Goal: Task Accomplishment & Management: Manage account settings

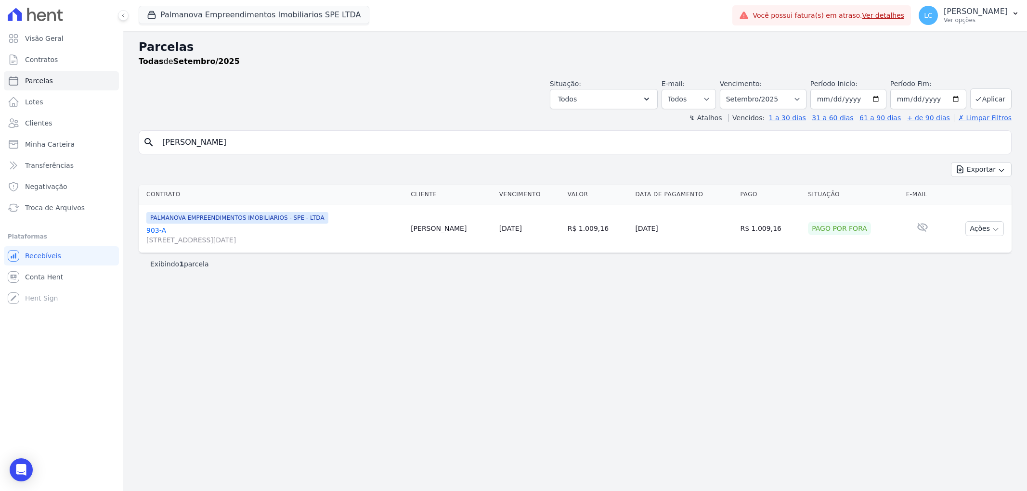
select select
click at [263, 134] on input "[PERSON_NAME]" at bounding box center [581, 142] width 851 height 19
drag, startPoint x: 260, startPoint y: 138, endPoint x: 107, endPoint y: 141, distance: 153.1
click at [107, 141] on div "Visão Geral Contratos [GEOGRAPHIC_DATA] Lotes Clientes Minha Carteira Transferê…" at bounding box center [513, 245] width 1027 height 491
type input "[PERSON_NAME]"
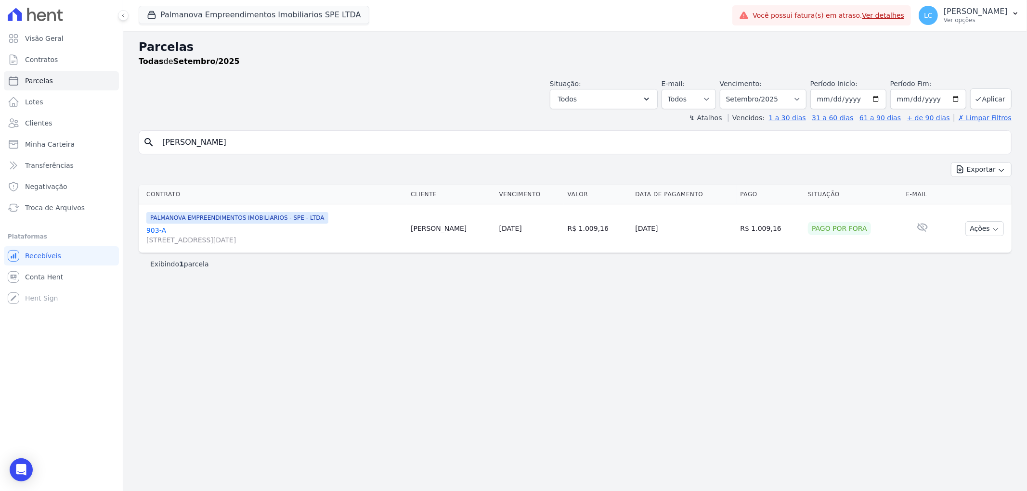
select select
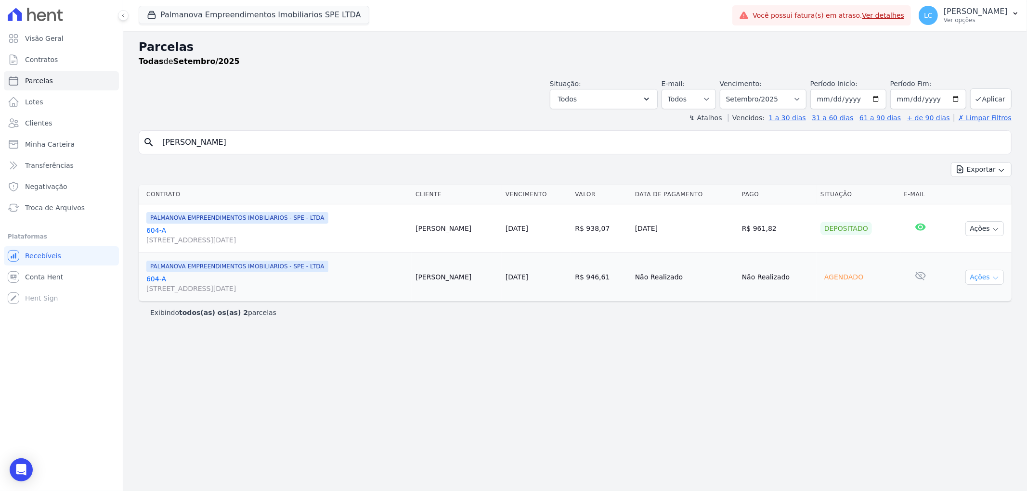
click at [988, 281] on button "Ações" at bounding box center [984, 277] width 39 height 15
click at [979, 295] on link "Ver boleto" at bounding box center [980, 300] width 92 height 18
click at [990, 355] on link "Liquidação Manual" at bounding box center [980, 353] width 92 height 18
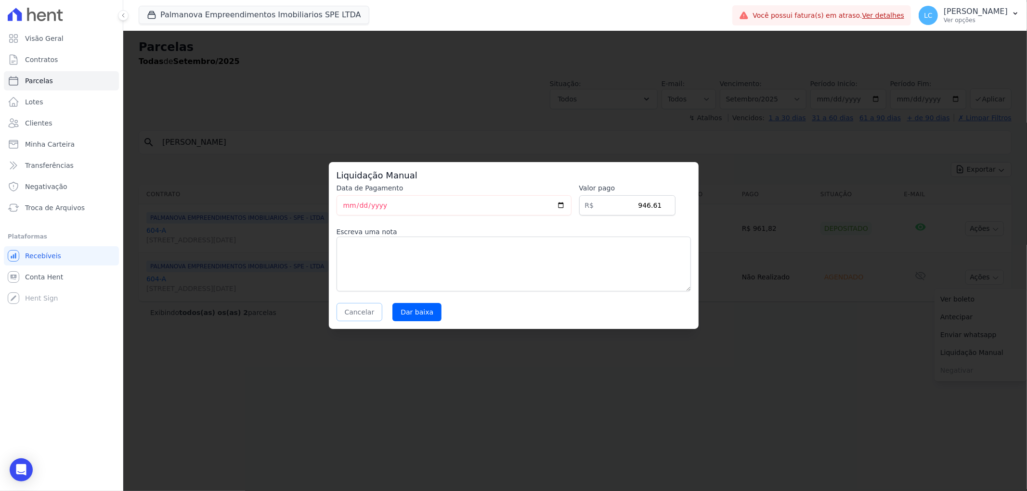
click at [347, 311] on button "Cancelar" at bounding box center [359, 312] width 46 height 18
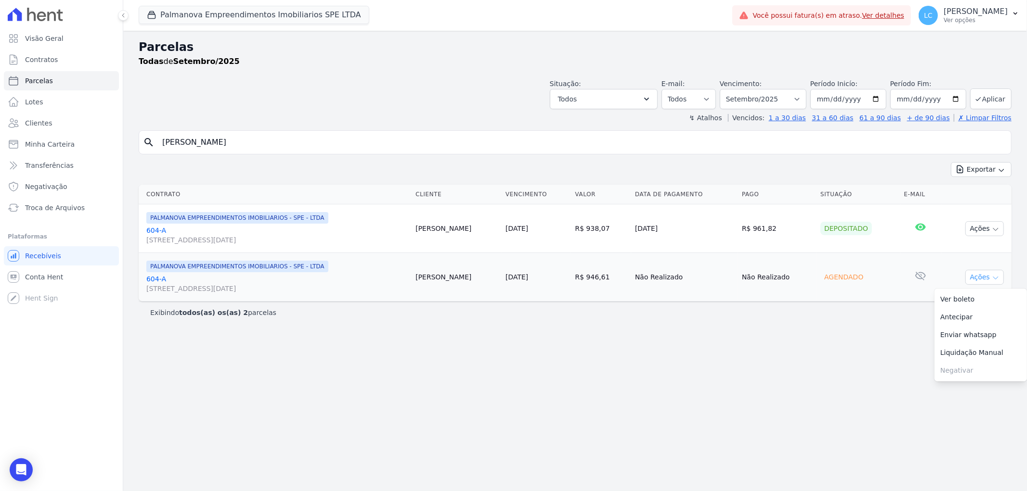
click at [992, 278] on icon "button" at bounding box center [996, 278] width 8 height 8
click at [243, 291] on span "[STREET_ADDRESS][DATE]" at bounding box center [276, 289] width 261 height 10
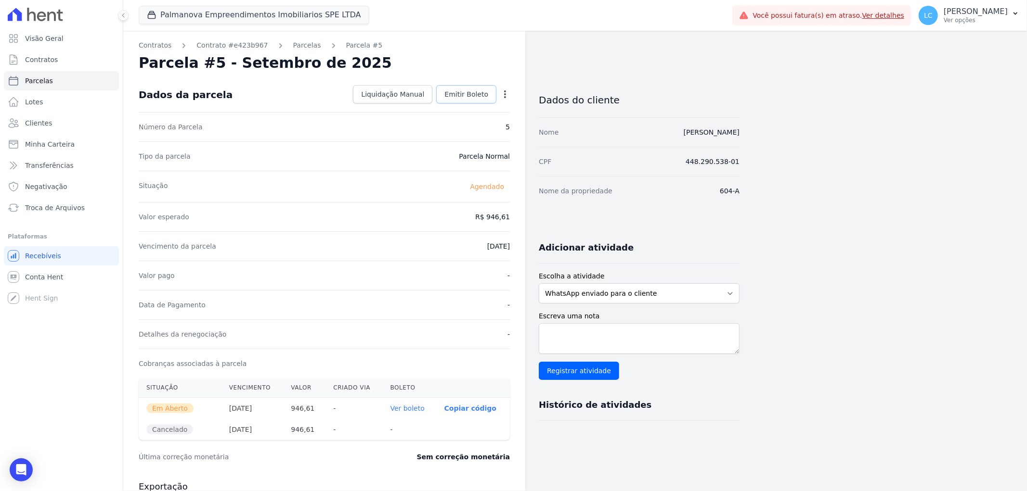
click at [461, 90] on span "Emitir Boleto" at bounding box center [466, 95] width 44 height 10
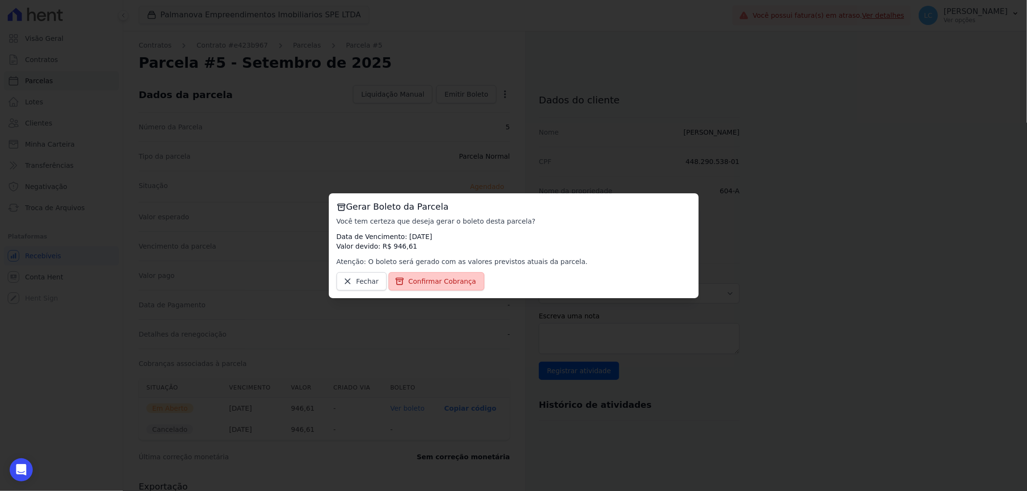
click at [435, 281] on span "Confirmar Cobrança" at bounding box center [442, 282] width 68 height 10
click at [429, 276] on link "Confirmar Cobrança" at bounding box center [436, 281] width 96 height 18
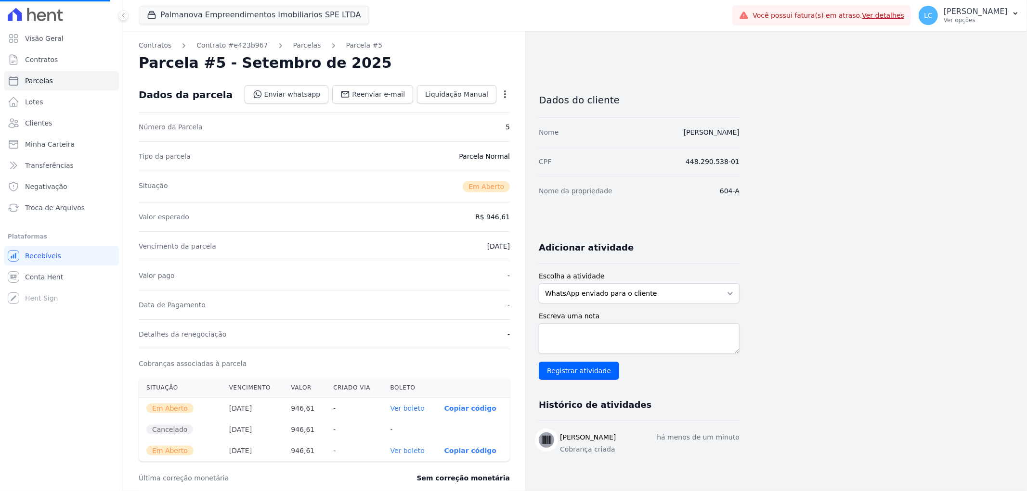
select select
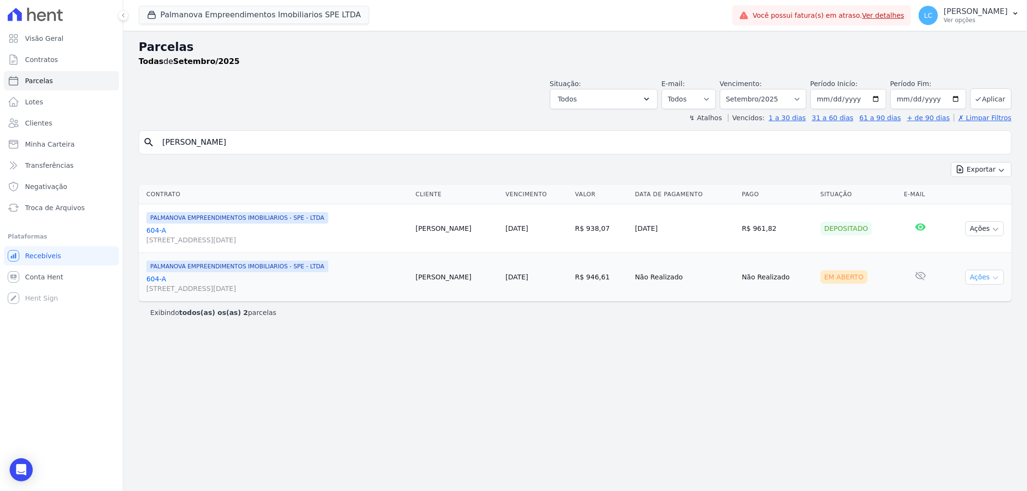
click at [995, 277] on icon "button" at bounding box center [996, 278] width 8 height 8
click at [968, 297] on link "Ver boleto" at bounding box center [980, 300] width 92 height 18
click at [284, 287] on span "[STREET_ADDRESS][DATE]" at bounding box center [276, 289] width 261 height 10
